Goal: Task Accomplishment & Management: Use online tool/utility

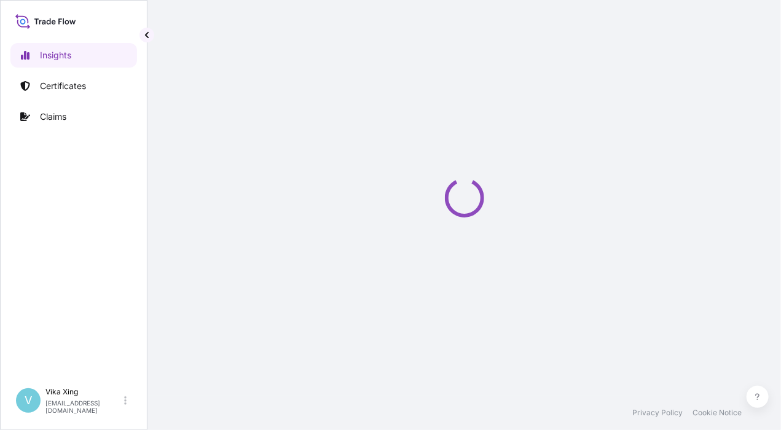
select select "2025"
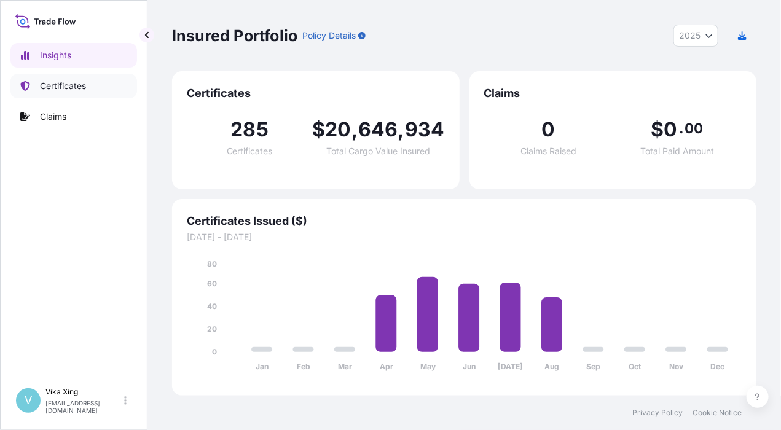
click at [63, 83] on p "Certificates" at bounding box center [63, 86] width 46 height 12
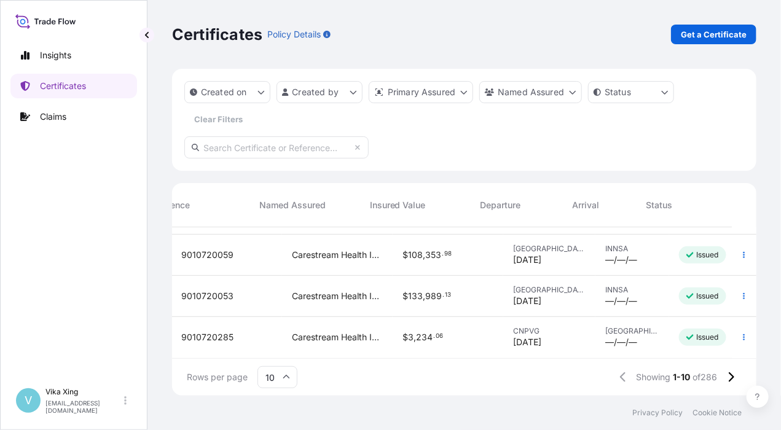
scroll to position [290, 353]
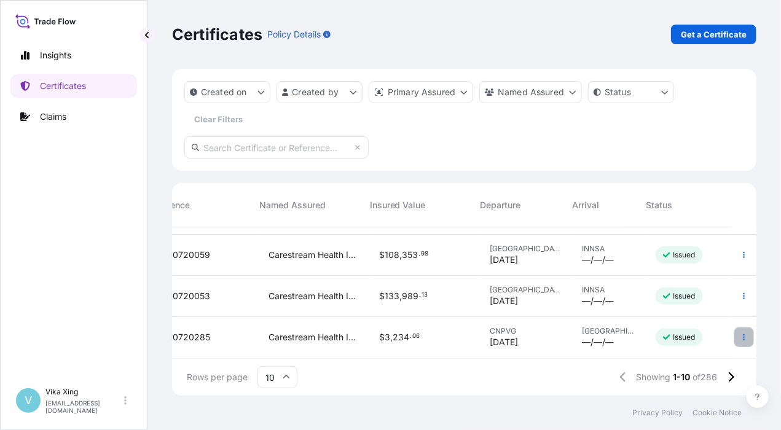
click at [743, 334] on icon "button" at bounding box center [744, 337] width 2 height 6
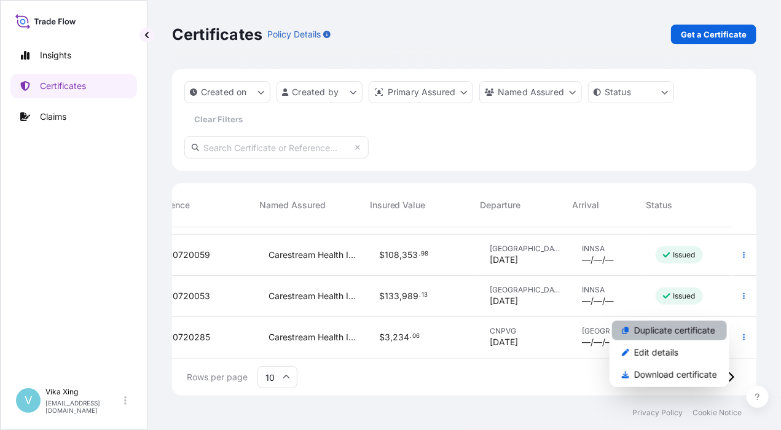
click at [684, 330] on p "Duplicate certificate" at bounding box center [674, 330] width 81 height 12
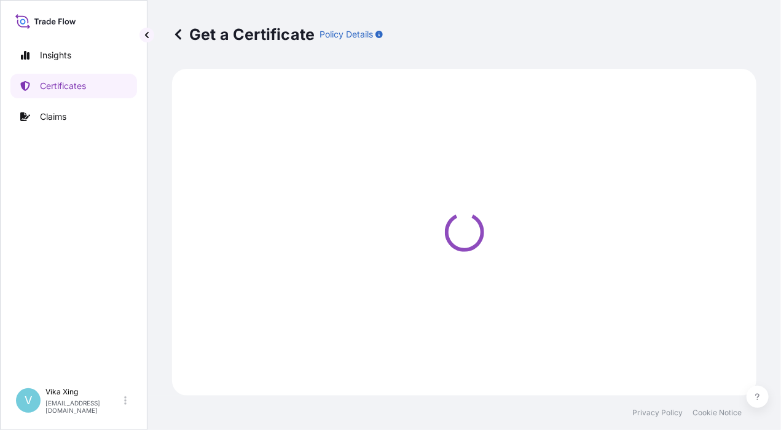
select select "Road / [GEOGRAPHIC_DATA]"
select select "Air"
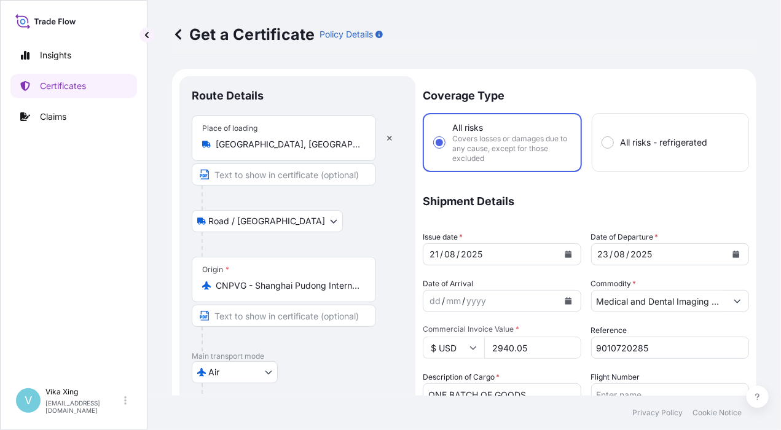
select select "32191"
click at [93, 281] on div "Insights Certificates Claims" at bounding box center [73, 207] width 127 height 350
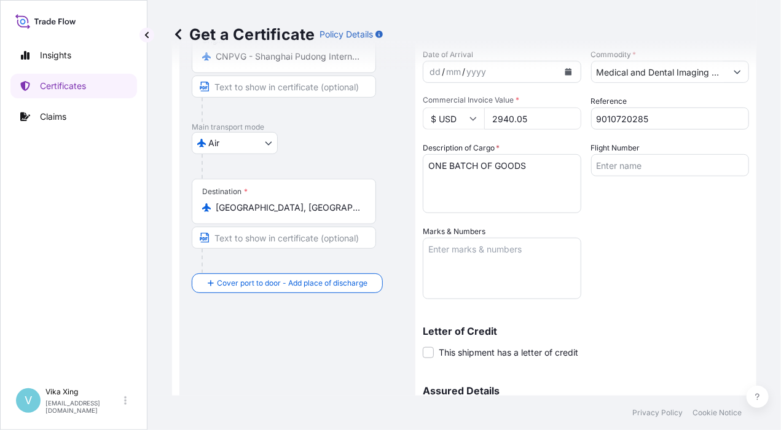
scroll to position [123, 0]
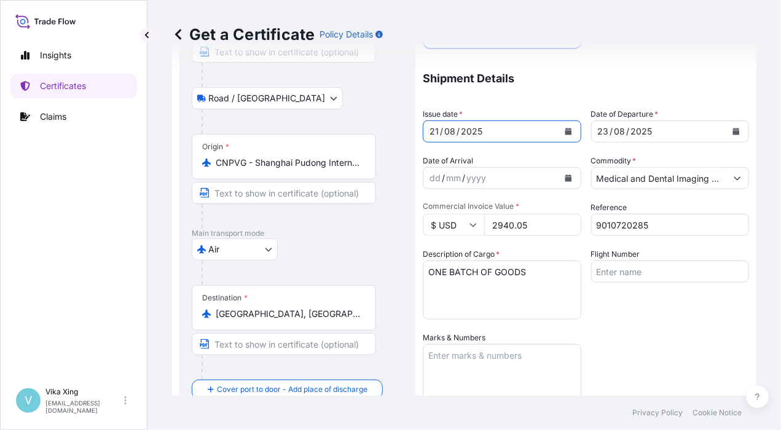
click at [567, 138] on button "Calendar" at bounding box center [568, 132] width 20 height 20
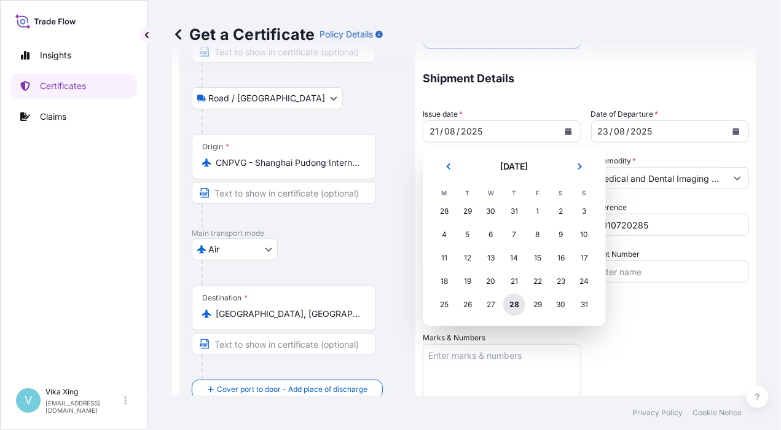
click at [518, 308] on div "28" at bounding box center [514, 305] width 22 height 22
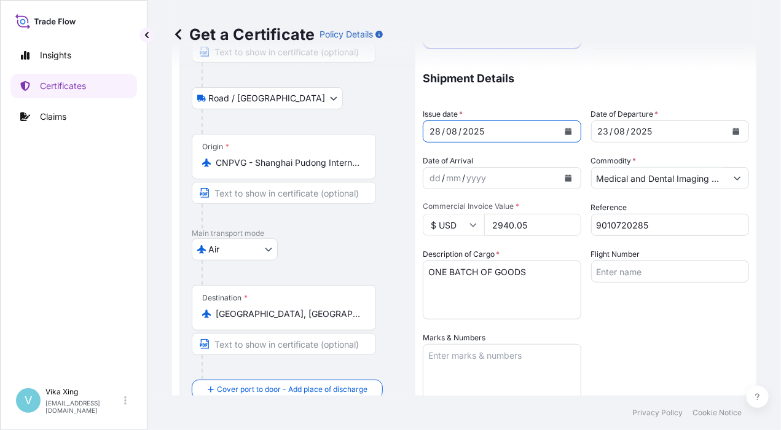
click at [733, 132] on icon "Calendar" at bounding box center [736, 131] width 7 height 7
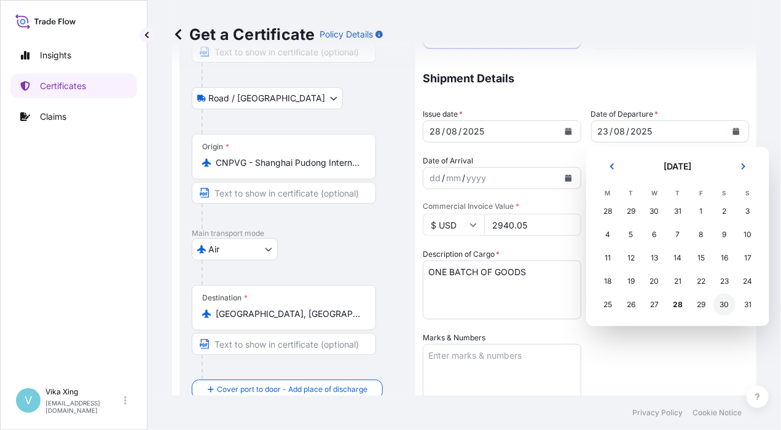
click at [728, 308] on div "30" at bounding box center [724, 305] width 22 height 22
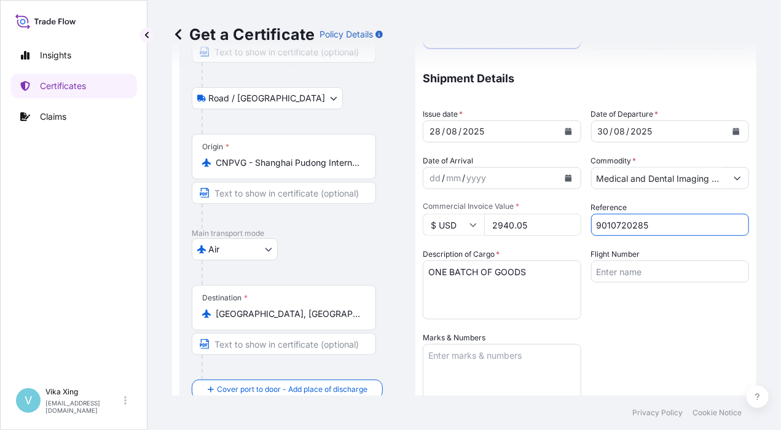
drag, startPoint x: 650, startPoint y: 222, endPoint x: 544, endPoint y: 214, distance: 106.5
click at [544, 214] on div "Coverage Type All risks Covers losses or damages due to any cause, except for t…" at bounding box center [586, 276] width 326 height 647
paste input "598"
type input "9010720598"
drag, startPoint x: 534, startPoint y: 228, endPoint x: 436, endPoint y: 219, distance: 99.3
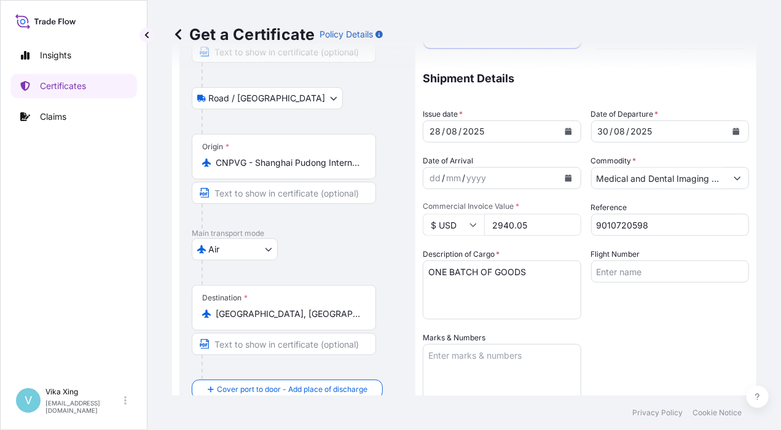
click at [436, 219] on div "$ USD 2940.05" at bounding box center [502, 225] width 158 height 22
paste input "4023.67"
type input "4023.67"
click at [632, 316] on div "Flight Number" at bounding box center [670, 283] width 158 height 71
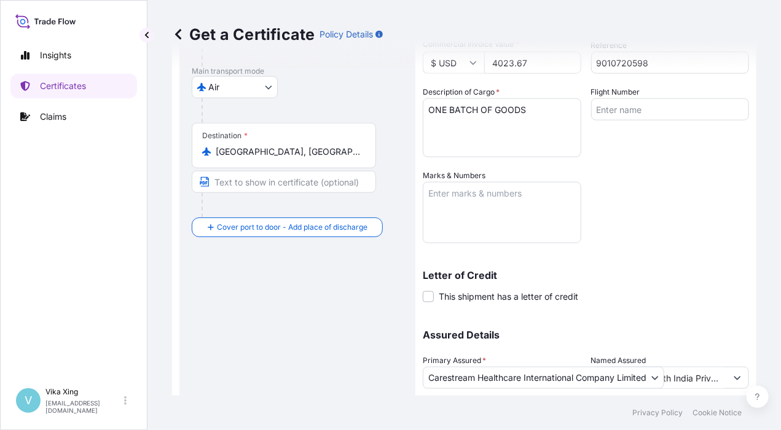
scroll to position [369, 0]
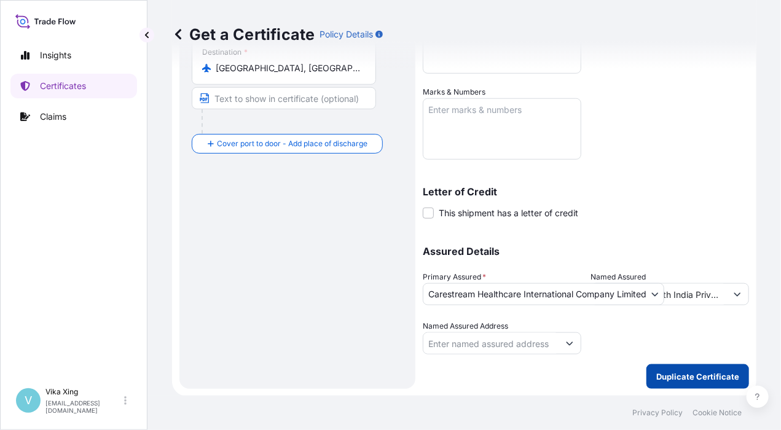
click at [682, 382] on button "Duplicate Certificate" at bounding box center [697, 376] width 103 height 25
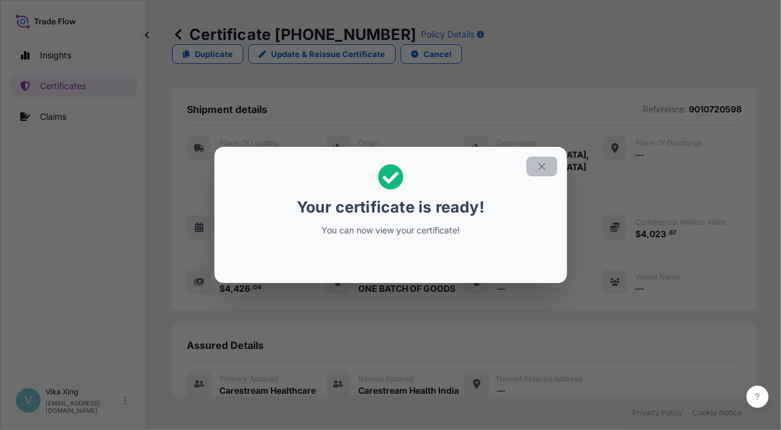
click at [543, 166] on icon "button" at bounding box center [541, 166] width 11 height 11
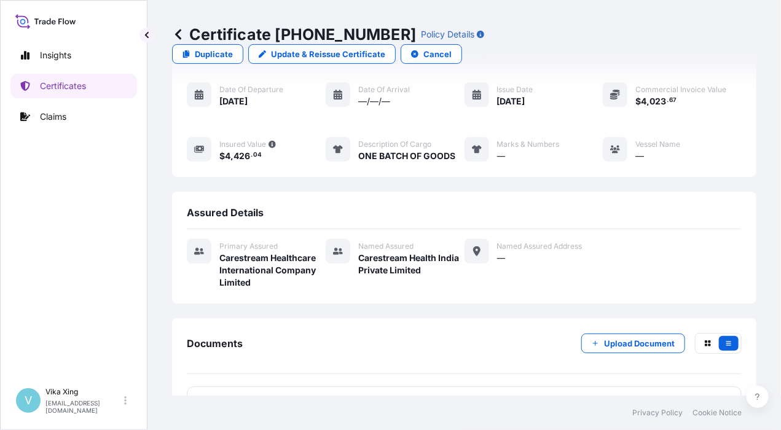
scroll to position [136, 0]
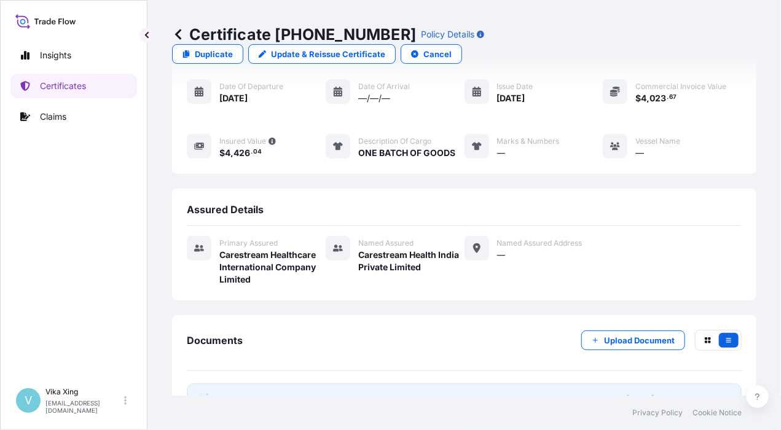
click at [240, 393] on span "Certificate" at bounding box center [241, 399] width 44 height 12
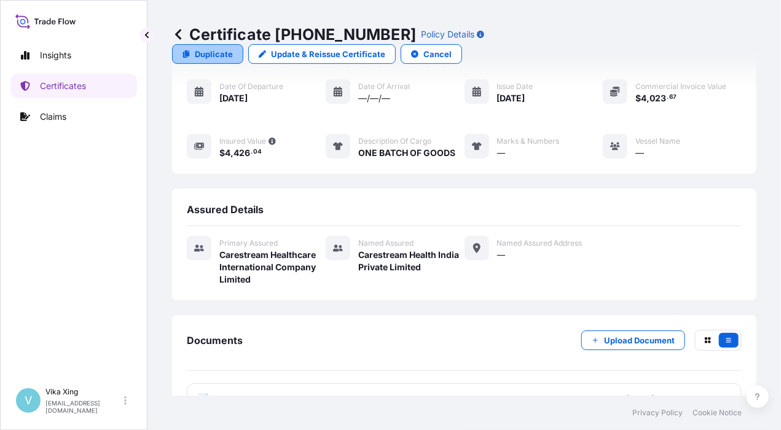
click at [233, 48] on p "Duplicate" at bounding box center [214, 54] width 38 height 12
select select "Road / [GEOGRAPHIC_DATA]"
select select "Air"
select select "32191"
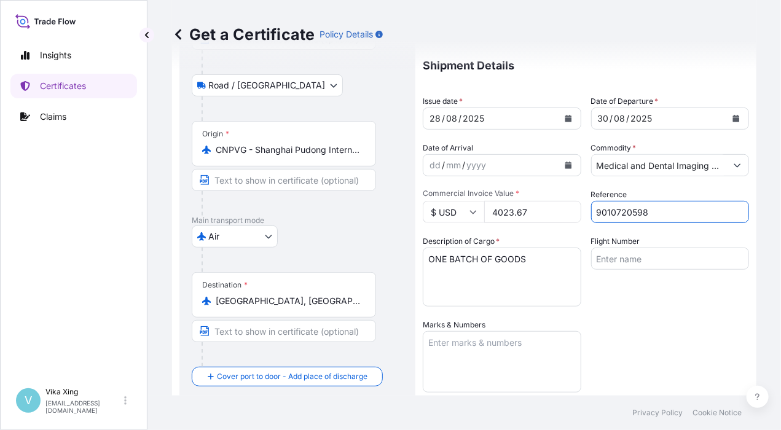
drag, startPoint x: 663, startPoint y: 214, endPoint x: 548, endPoint y: 205, distance: 115.8
click at [548, 205] on div "Coverage Type All risks Covers losses or damages due to any cause, except for t…" at bounding box center [586, 263] width 326 height 647
paste input "7"
type input "9010720597"
drag, startPoint x: 545, startPoint y: 215, endPoint x: 442, endPoint y: 209, distance: 102.7
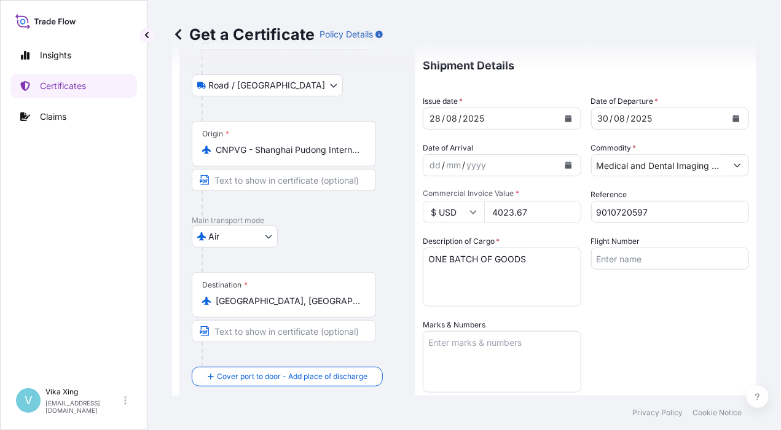
click at [440, 209] on div "$ USD 4023.67" at bounding box center [502, 212] width 158 height 22
paste input "3559.45"
type input "3559.45"
click at [636, 329] on div "Coverage Type All risks Covers losses or damages due to any cause, except for t…" at bounding box center [586, 263] width 326 height 647
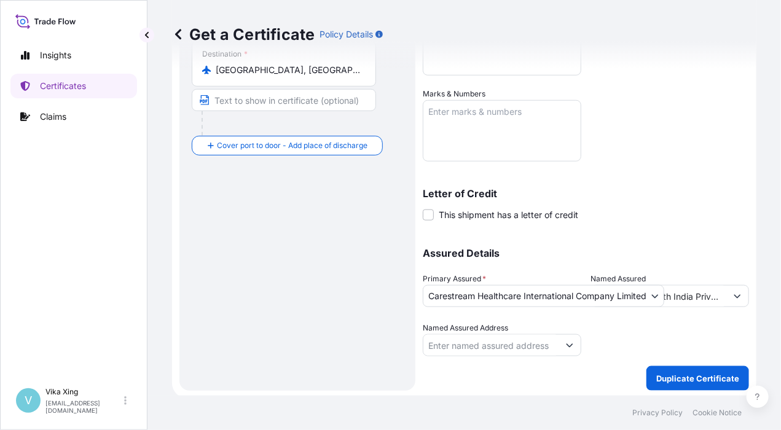
scroll to position [369, 0]
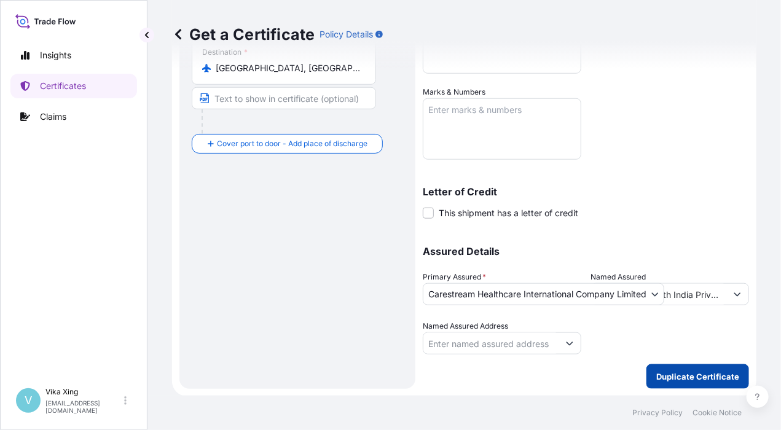
click at [677, 372] on p "Duplicate Certificate" at bounding box center [697, 376] width 83 height 12
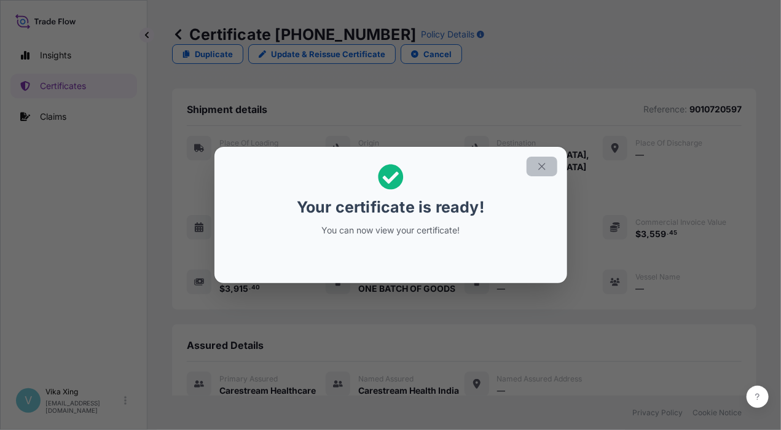
click at [549, 163] on button "button" at bounding box center [541, 167] width 31 height 20
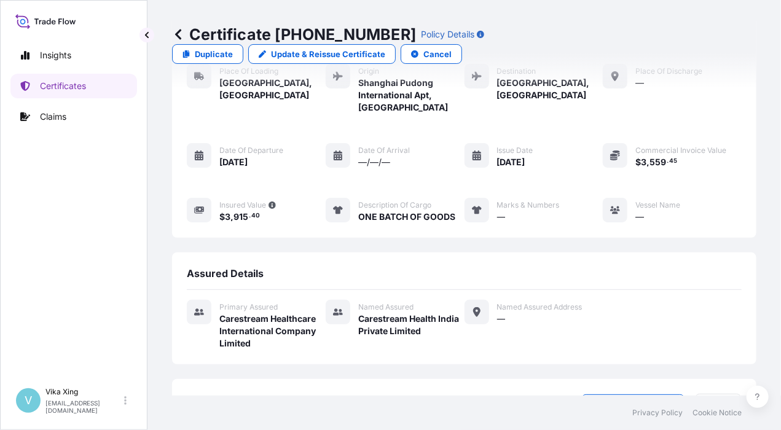
scroll to position [136, 0]
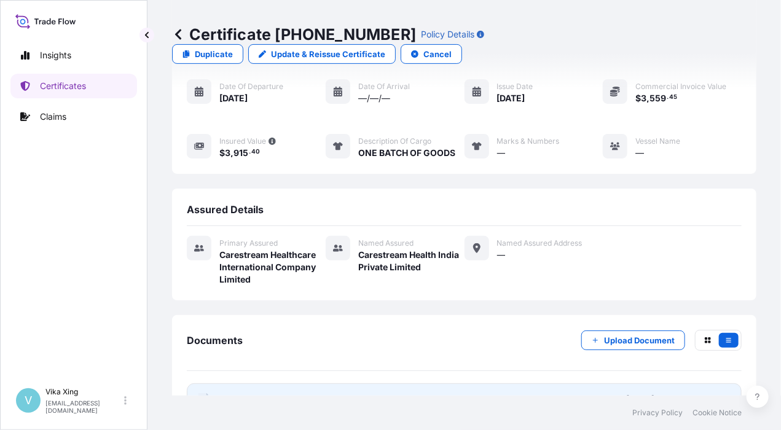
click at [239, 393] on span "Certificate" at bounding box center [241, 399] width 44 height 12
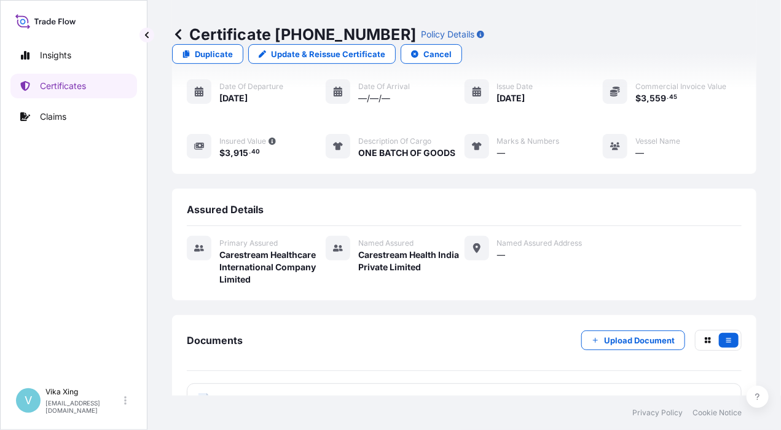
scroll to position [0, 0]
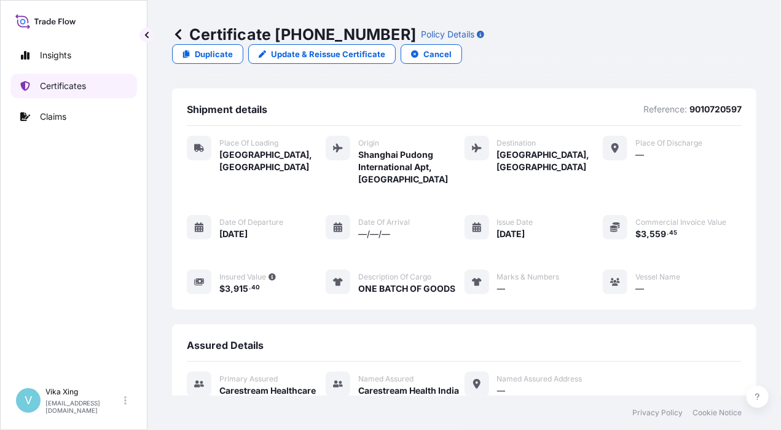
click at [72, 89] on p "Certificates" at bounding box center [63, 86] width 46 height 12
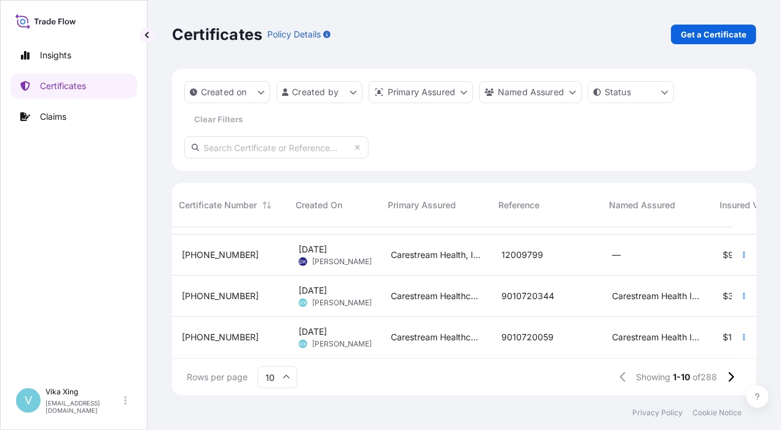
scroll to position [290, 353]
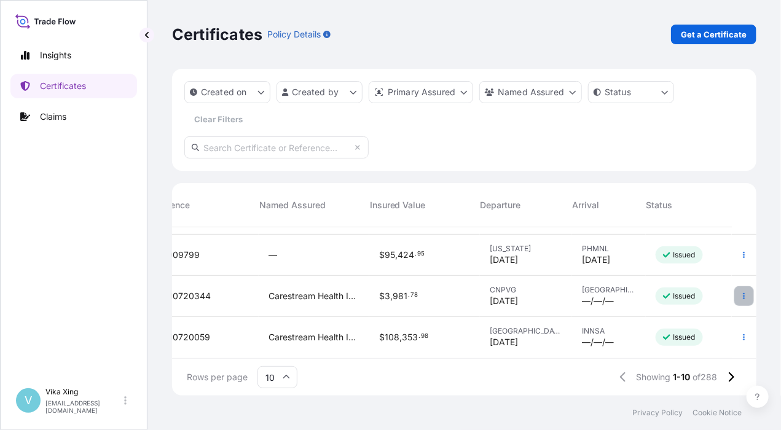
click at [737, 291] on button "button" at bounding box center [744, 296] width 20 height 20
click at [740, 334] on icon "button" at bounding box center [743, 337] width 7 height 7
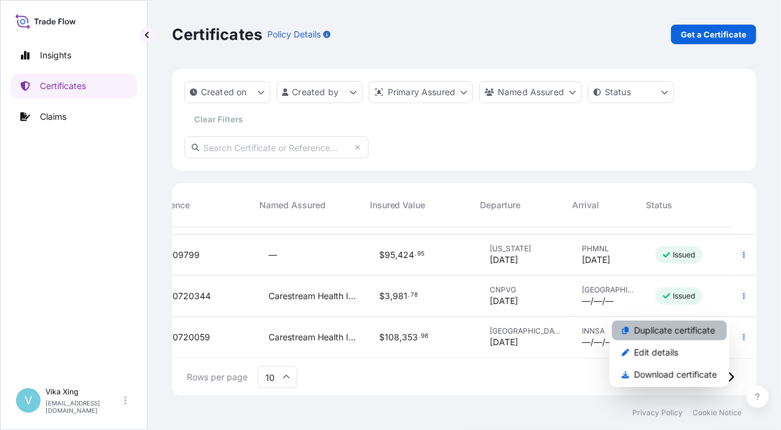
click at [683, 335] on p "Duplicate certificate" at bounding box center [674, 330] width 81 height 12
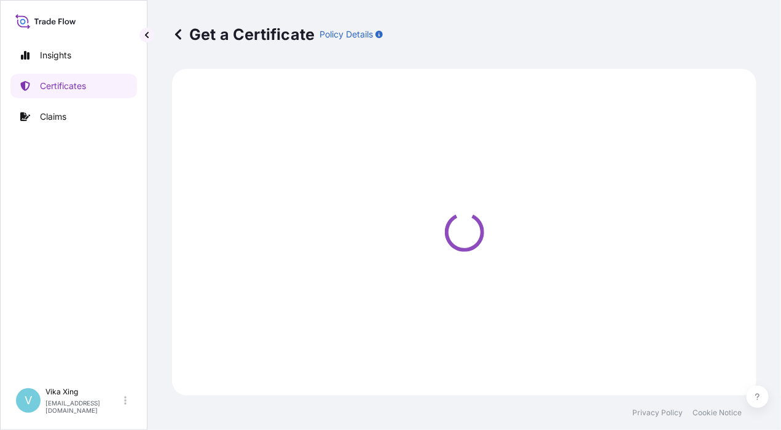
select select "Road / [GEOGRAPHIC_DATA]"
select select "Ocean Vessel"
select select "32191"
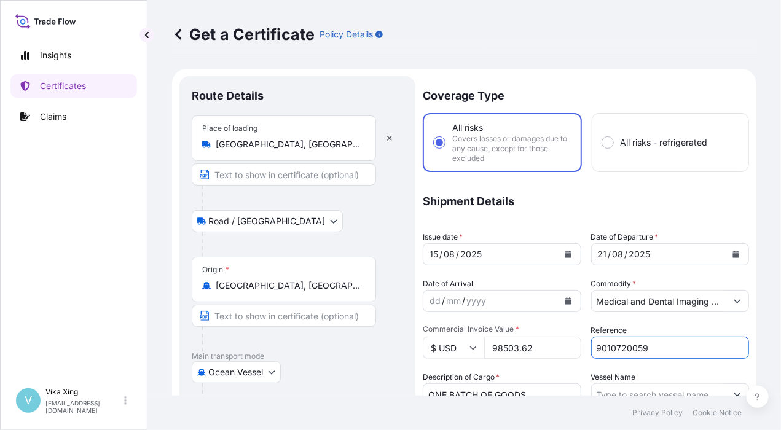
drag, startPoint x: 661, startPoint y: 348, endPoint x: 554, endPoint y: 342, distance: 107.0
click at [554, 342] on div "Coverage Type All risks Covers losses or damages due to any cause, except for t…" at bounding box center [586, 399] width 326 height 647
paste input "600"
type input "9010720600"
click at [566, 253] on icon "Calendar" at bounding box center [568, 254] width 7 height 7
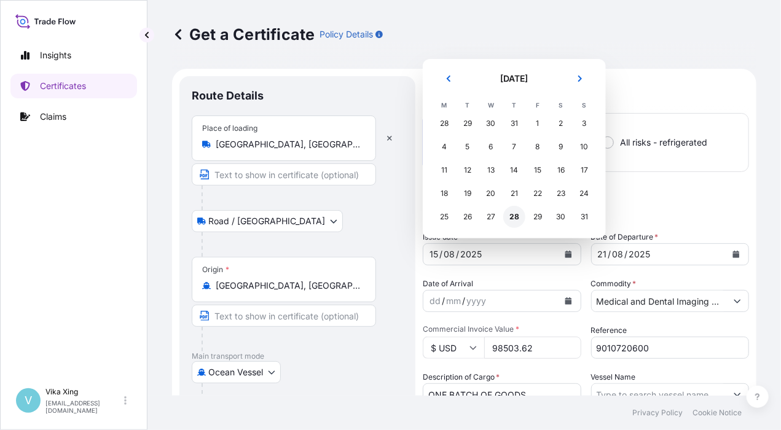
click at [518, 218] on div "28" at bounding box center [514, 217] width 22 height 22
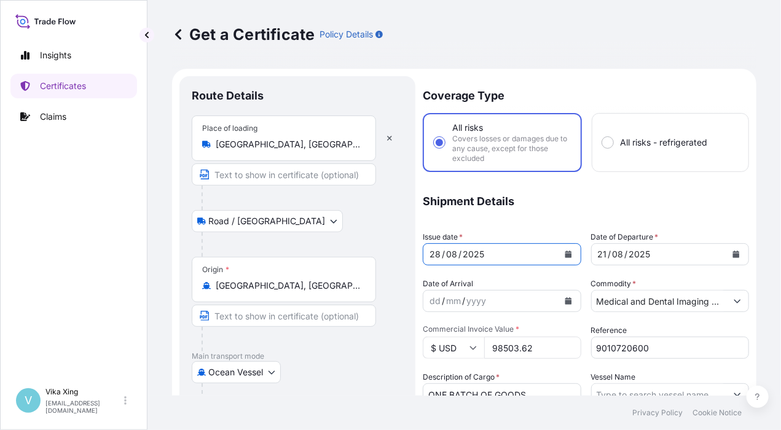
click at [733, 251] on icon "Calendar" at bounding box center [736, 254] width 7 height 7
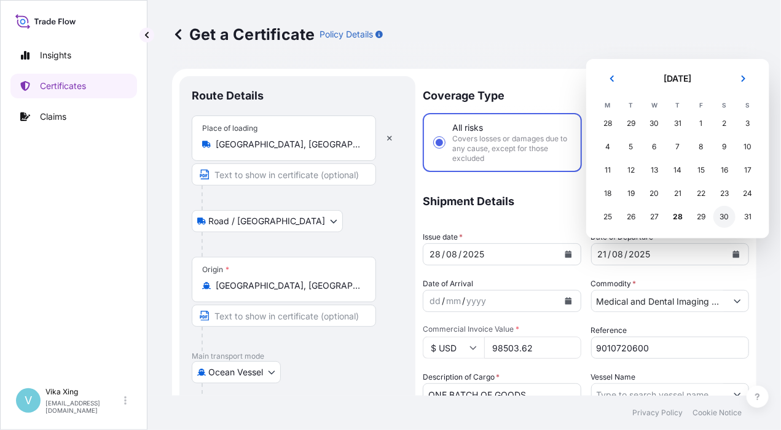
click at [729, 217] on div "30" at bounding box center [724, 217] width 22 height 22
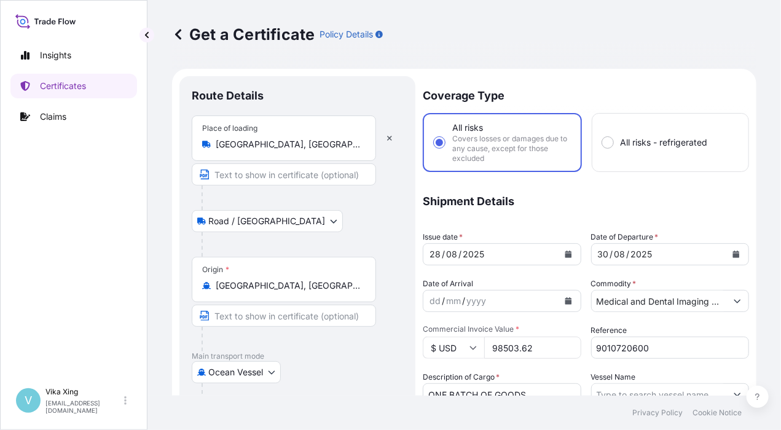
click at [744, 311] on form "Route Details Place of loading [GEOGRAPHIC_DATA], [GEOGRAPHIC_DATA] Road / Inla…" at bounding box center [464, 417] width 584 height 696
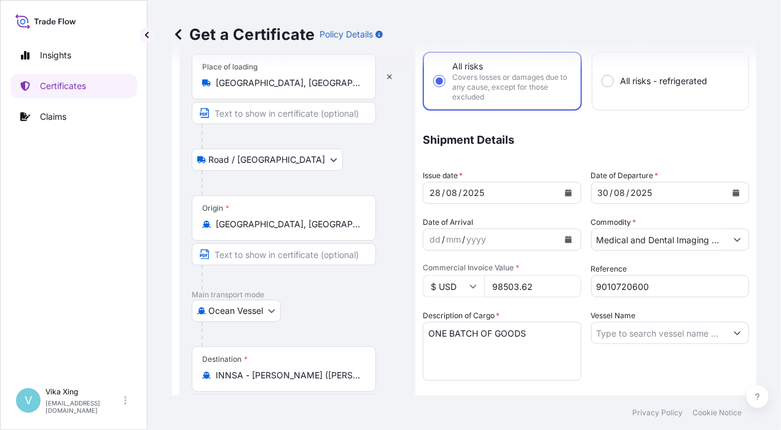
drag, startPoint x: 544, startPoint y: 286, endPoint x: 437, endPoint y: 278, distance: 107.2
click at [437, 278] on div "$ USD 98503.62" at bounding box center [502, 286] width 158 height 22
paste input "51230.40"
type input "51230.40"
click at [591, 366] on div "Vessel Name" at bounding box center [670, 345] width 158 height 71
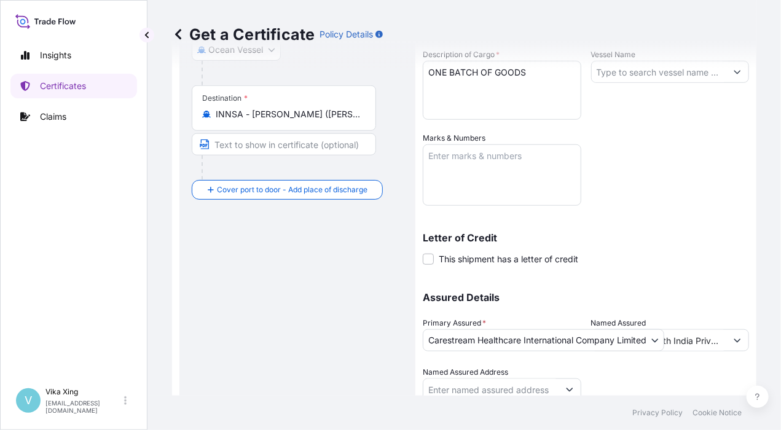
scroll to position [369, 0]
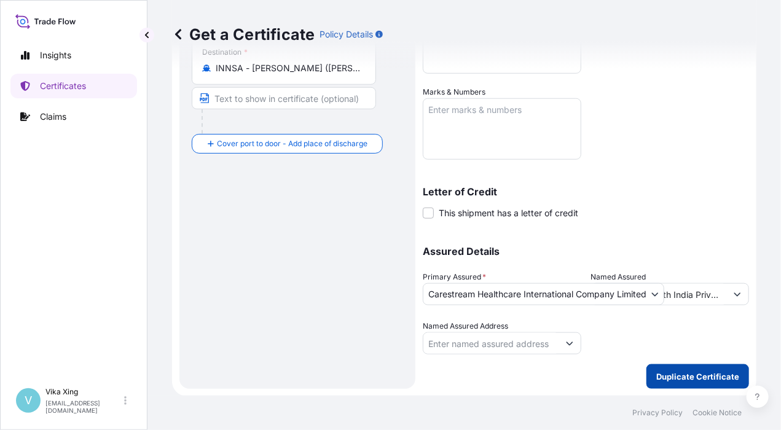
click at [668, 377] on p "Duplicate Certificate" at bounding box center [697, 376] width 83 height 12
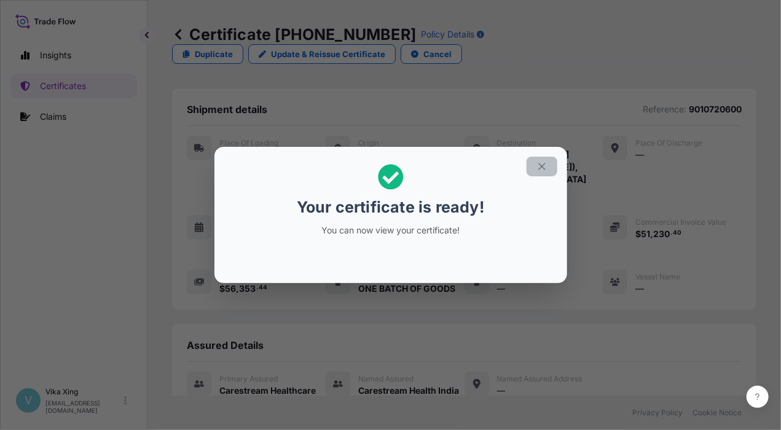
click at [552, 167] on button "button" at bounding box center [541, 167] width 31 height 20
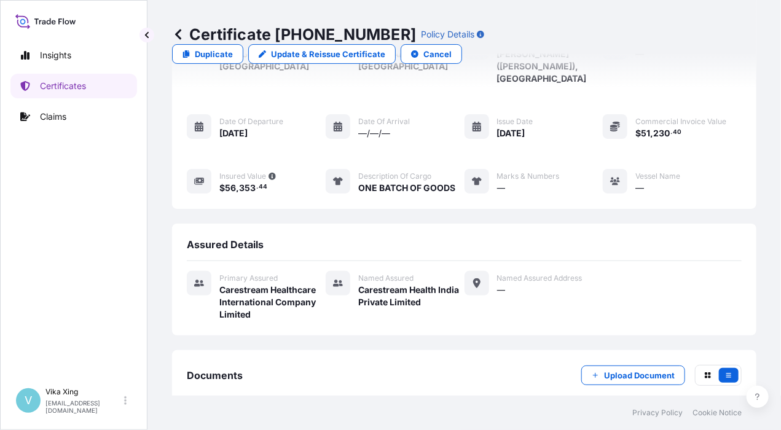
scroll to position [136, 0]
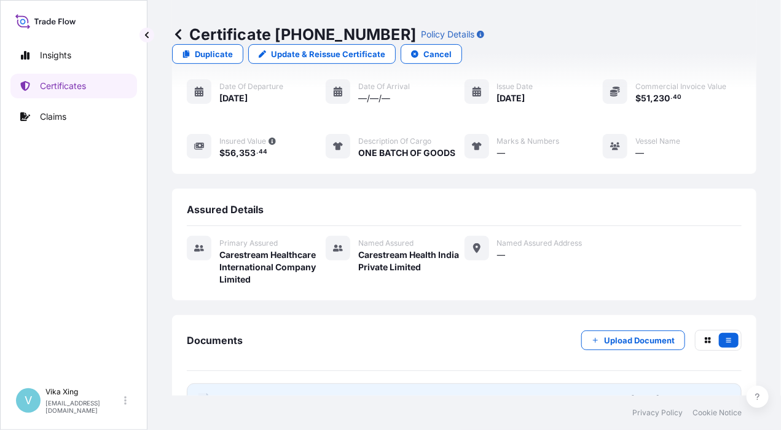
click at [254, 393] on span "Certificate" at bounding box center [241, 399] width 44 height 12
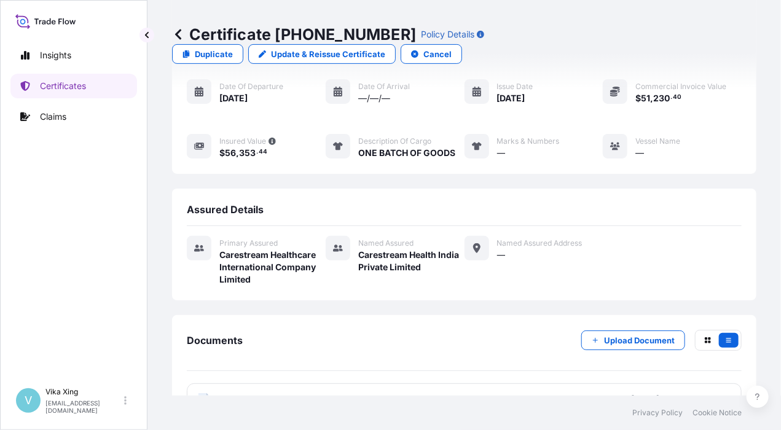
scroll to position [0, 0]
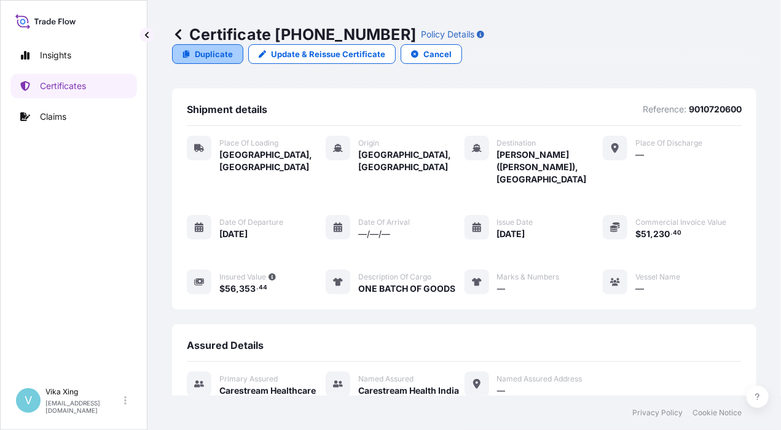
click at [233, 48] on p "Duplicate" at bounding box center [214, 54] width 38 height 12
select select "Road / [GEOGRAPHIC_DATA]"
select select "Ocean Vessel"
select select "32191"
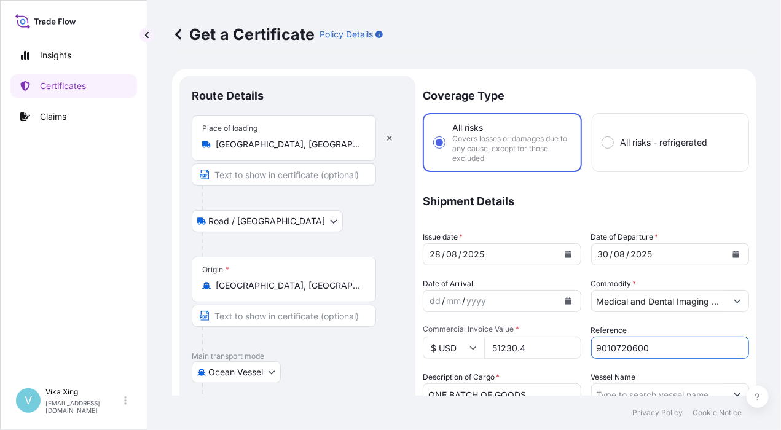
drag, startPoint x: 654, startPoint y: 348, endPoint x: 561, endPoint y: 350, distance: 92.8
click at [561, 350] on div "Coverage Type All risks Covers losses or damages due to any cause, except for t…" at bounding box center [586, 399] width 326 height 647
paste input "528"
type input "9010720528"
click at [565, 251] on icon "Calendar" at bounding box center [568, 254] width 7 height 7
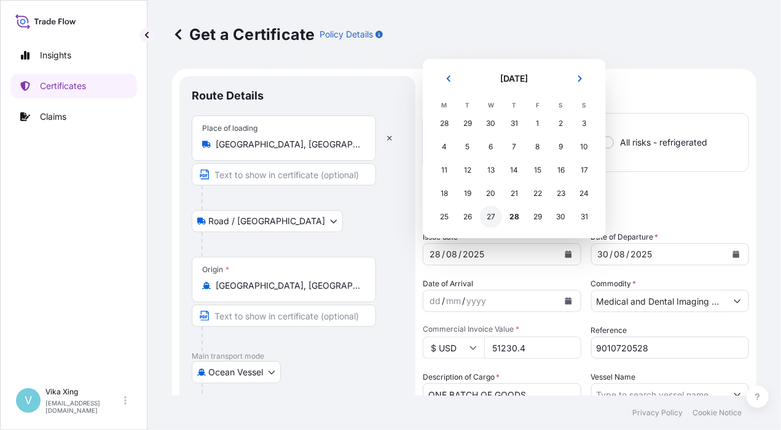
click at [492, 218] on div "27" at bounding box center [491, 217] width 22 height 22
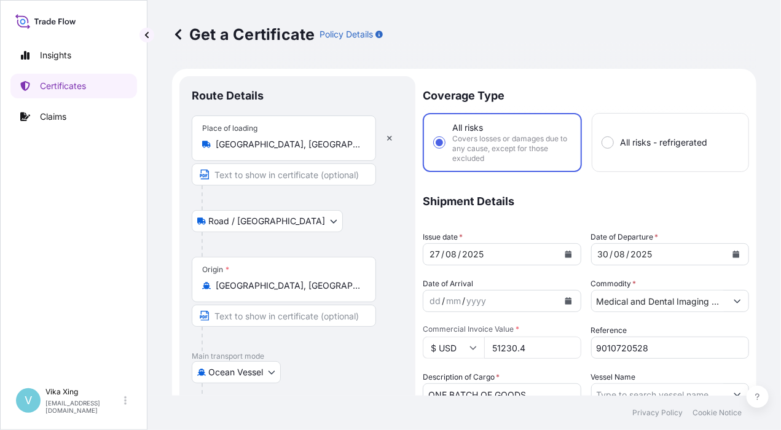
click at [535, 348] on input "51230.4" at bounding box center [532, 348] width 97 height 22
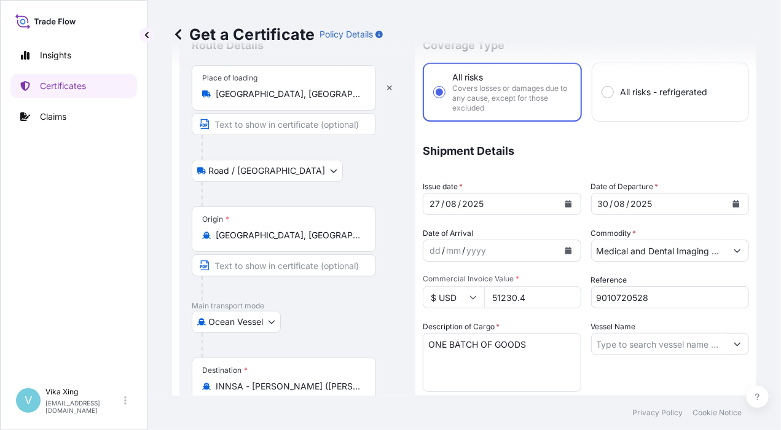
scroll to position [123, 0]
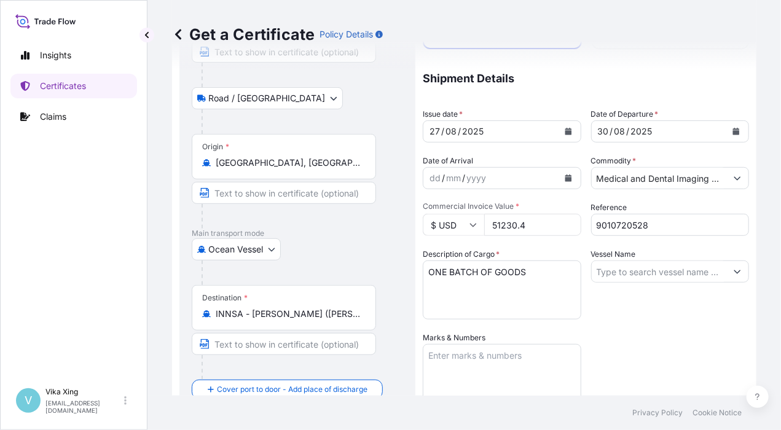
drag, startPoint x: 543, startPoint y: 222, endPoint x: 455, endPoint y: 225, distance: 87.9
click at [446, 224] on div "$ USD 51230.4" at bounding box center [502, 225] width 158 height 22
paste input "2346.90"
type input "2346.90"
click at [605, 330] on div "Coverage Type All risks Covers losses or damages due to any cause, except for t…" at bounding box center [586, 276] width 326 height 647
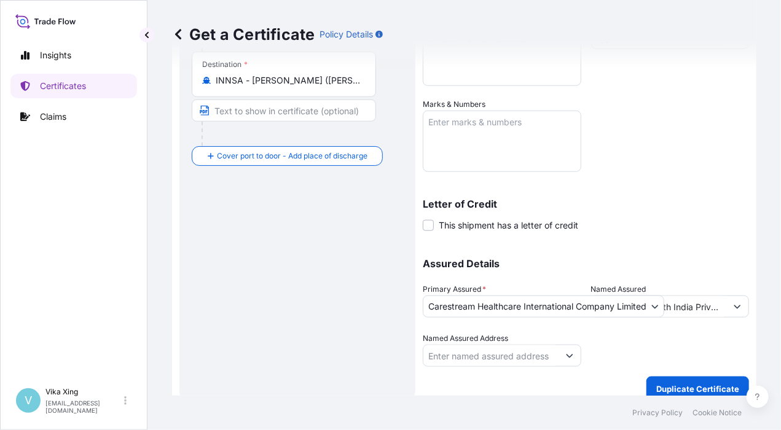
scroll to position [369, 0]
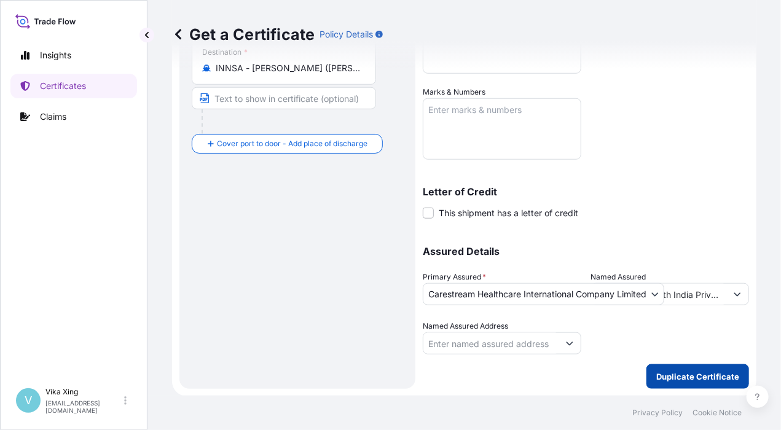
click at [686, 375] on p "Duplicate Certificate" at bounding box center [697, 376] width 83 height 12
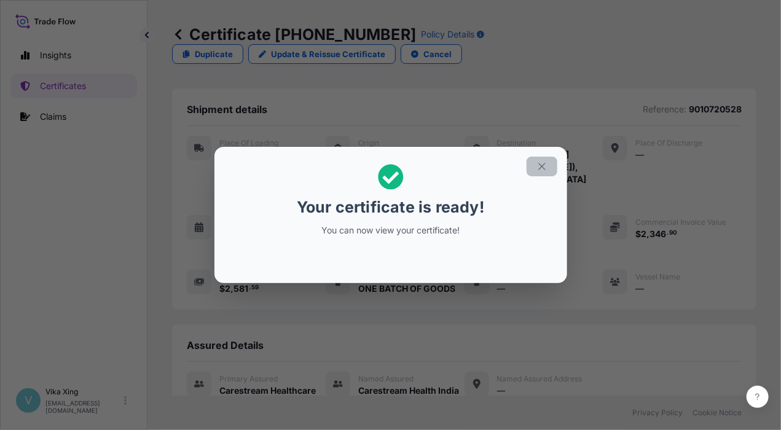
click at [547, 170] on icon "button" at bounding box center [541, 166] width 11 height 11
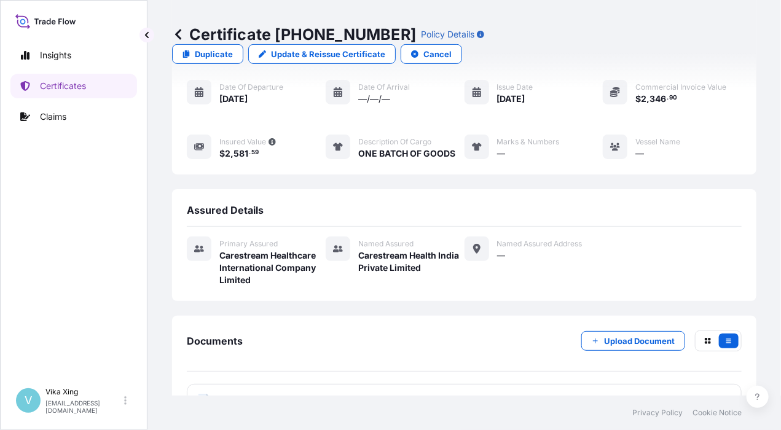
scroll to position [136, 0]
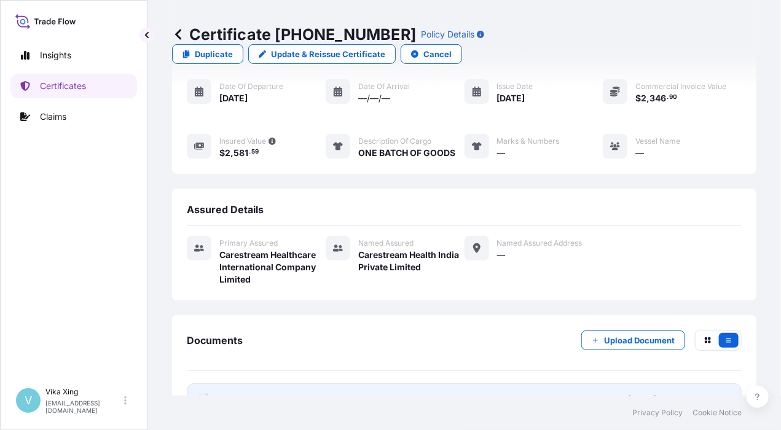
click at [252, 393] on span "Certificate" at bounding box center [241, 399] width 44 height 12
